Goal: Information Seeking & Learning: Find specific fact

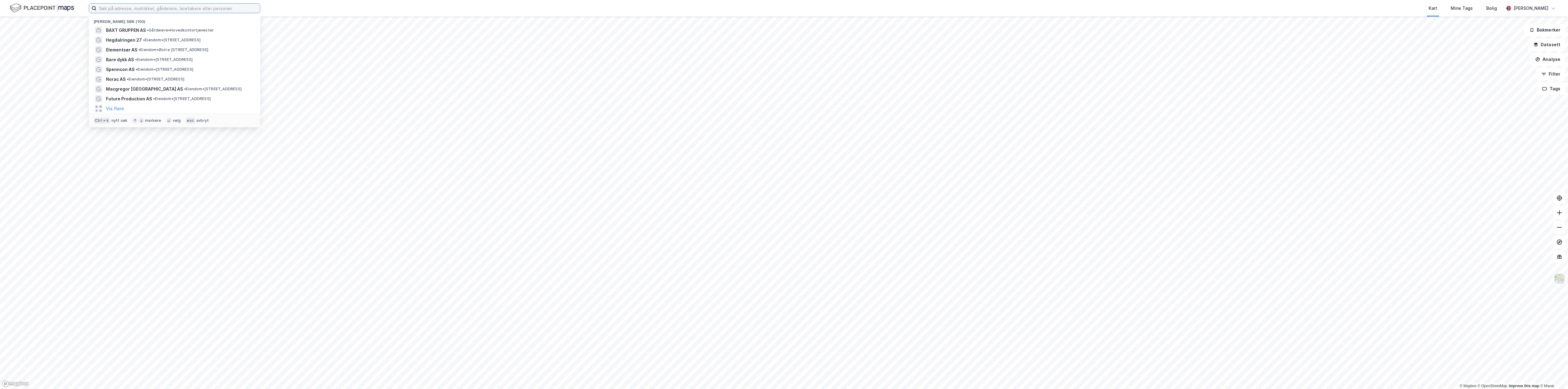
click at [114, 8] on input at bounding box center [178, 8] width 164 height 9
paste input "Nipedalen 42"
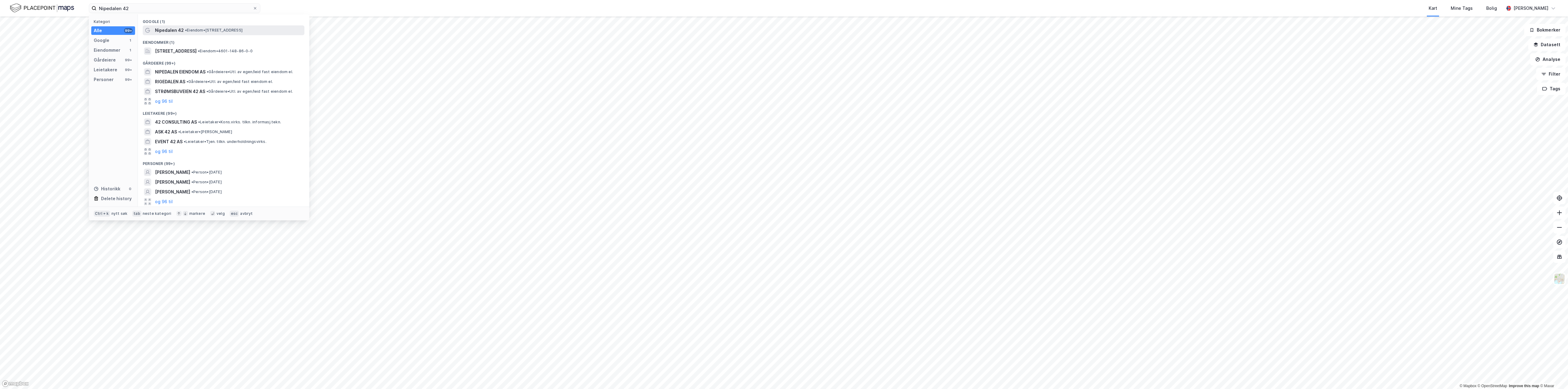
click at [212, 31] on span "• Eiendom • [STREET_ADDRESS]" at bounding box center [214, 30] width 58 height 5
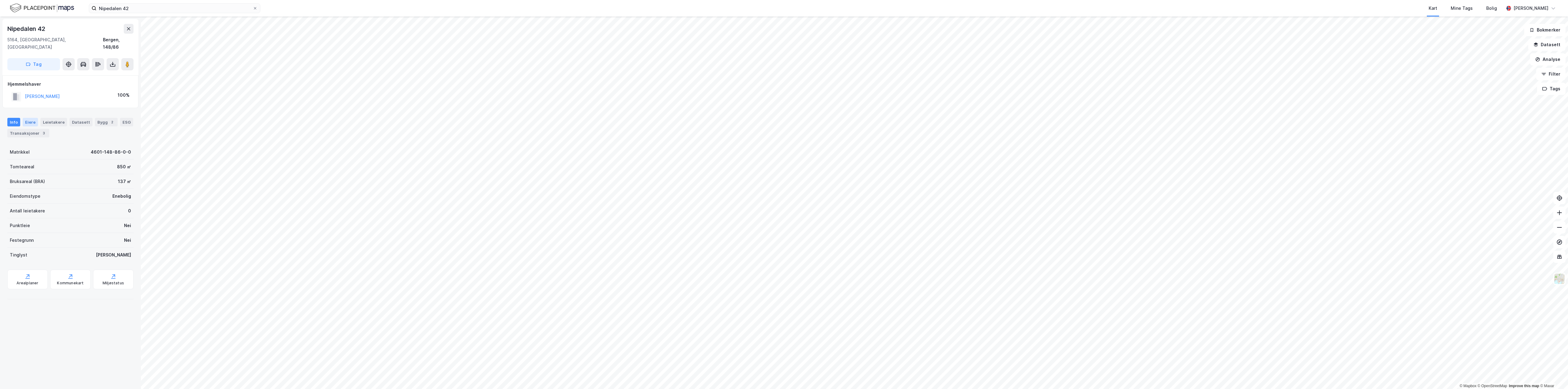
click at [26, 118] on div "Eiere" at bounding box center [30, 122] width 15 height 9
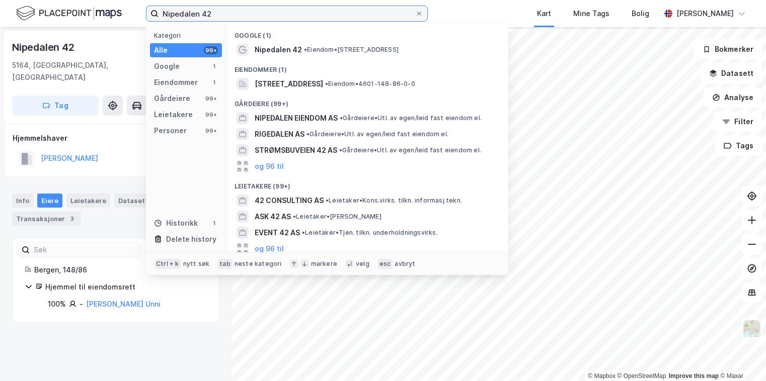
click at [275, 17] on input "Nipedalen 42" at bounding box center [286, 13] width 257 height 15
drag, startPoint x: 118, startPoint y: 15, endPoint x: 76, endPoint y: 17, distance: 42.3
click at [76, 17] on div "Nipedalen 42 Kategori Alle 99+ Google 1 Eiendommer 1 Gårdeiere 99+ Leietakere 9…" at bounding box center [383, 13] width 766 height 27
paste input "EQUI - INVINERE AS"
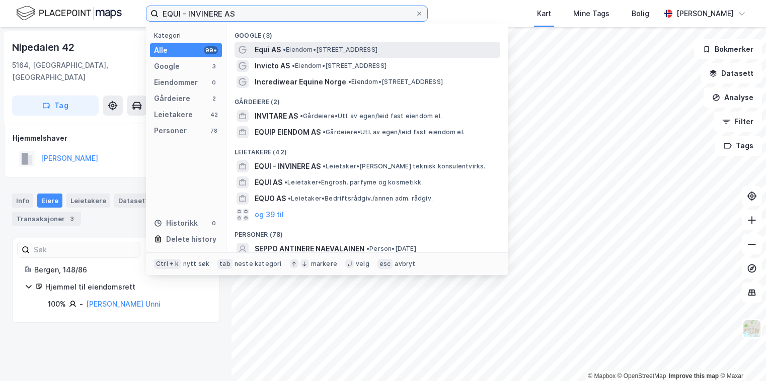
type input "EQUI - INVINERE AS"
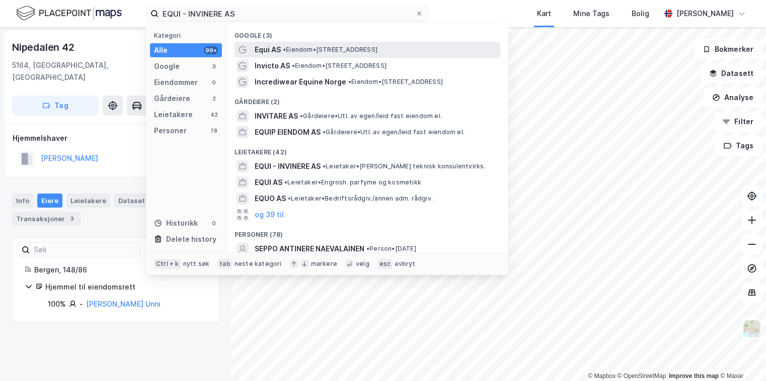
click at [324, 49] on span "• Eiendom • [STREET_ADDRESS]" at bounding box center [330, 50] width 95 height 8
